Goal: Communication & Community: Answer question/provide support

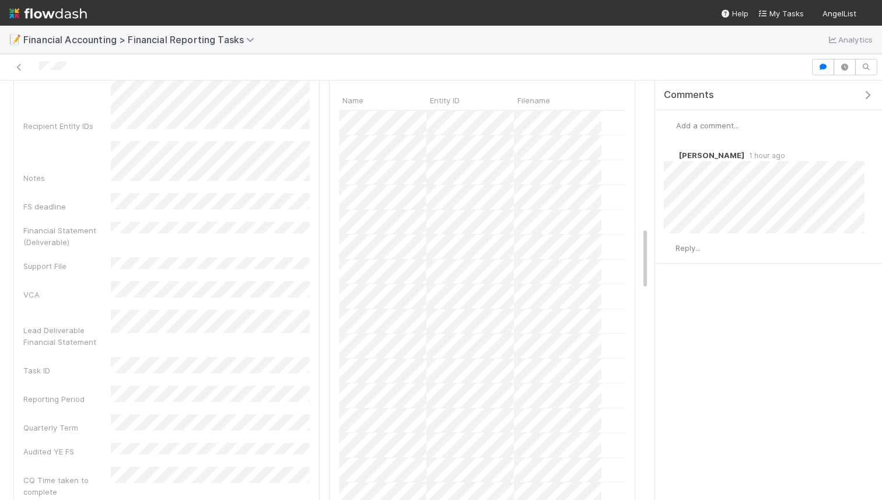
scroll to position [976, 0]
click at [59, 248] on div "Fund Name Report Type Recipient Name Recipient Entity IDs Notes FS deadline Fin…" at bounding box center [166, 314] width 286 height 1668
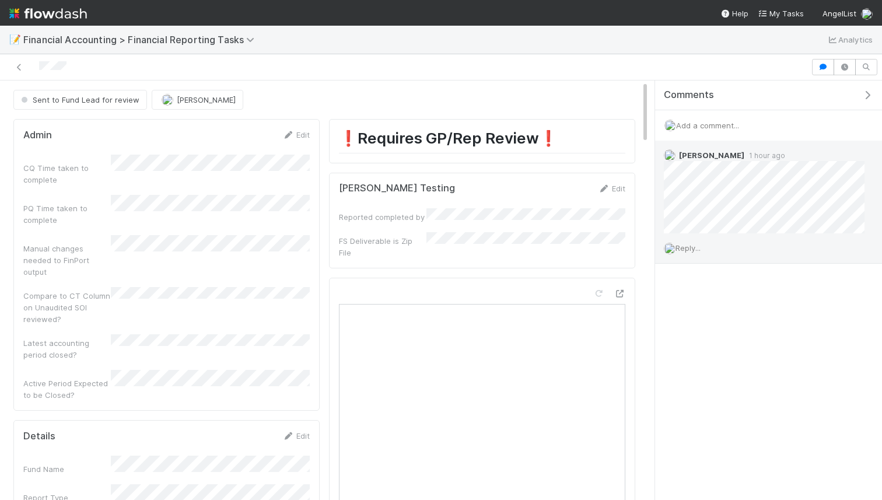
click at [707, 246] on div "Reply..." at bounding box center [764, 247] width 218 height 29
click at [699, 248] on span "Reply..." at bounding box center [687, 247] width 25 height 9
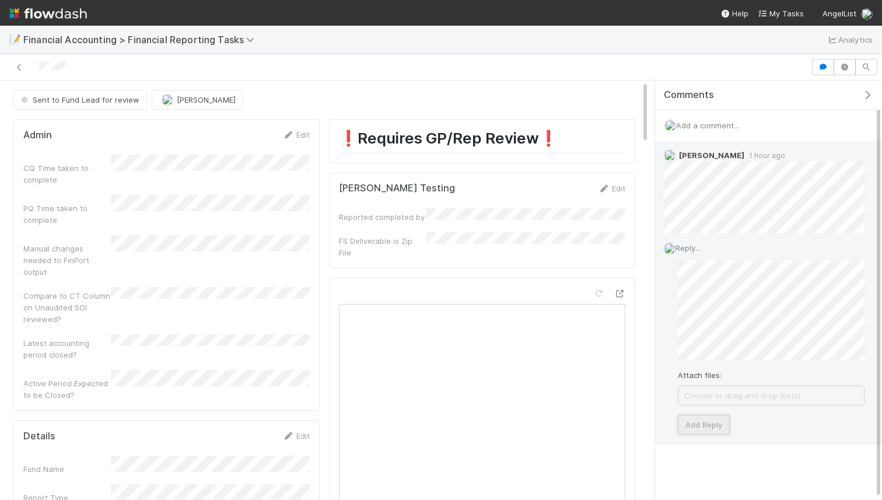
click at [708, 426] on button "Add Reply" at bounding box center [704, 425] width 52 height 20
